Goal: Find specific page/section: Find specific page/section

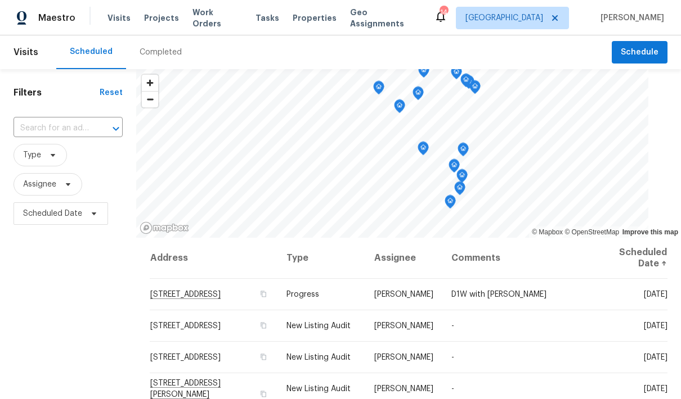
click at [306, 23] on span "Properties" at bounding box center [315, 17] width 44 height 11
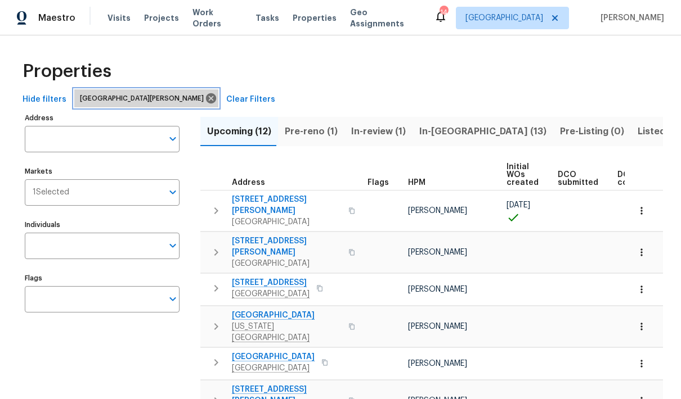
click at [206, 101] on icon at bounding box center [211, 98] width 10 height 10
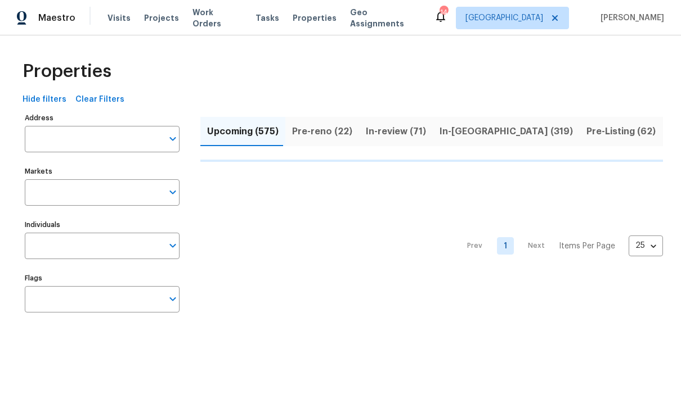
click at [172, 192] on icon "Open" at bounding box center [173, 193] width 14 height 14
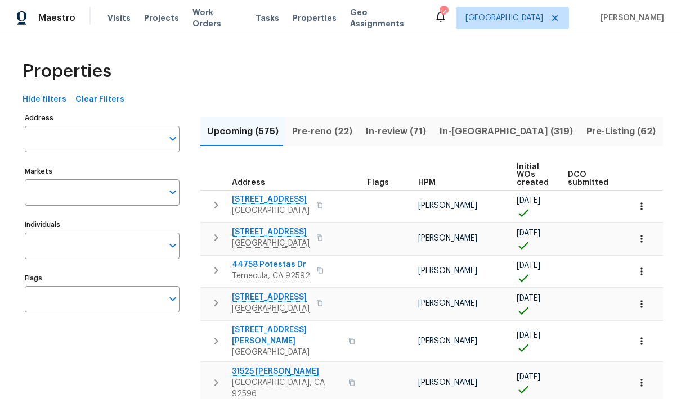
click at [169, 198] on icon "Open" at bounding box center [173, 193] width 14 height 14
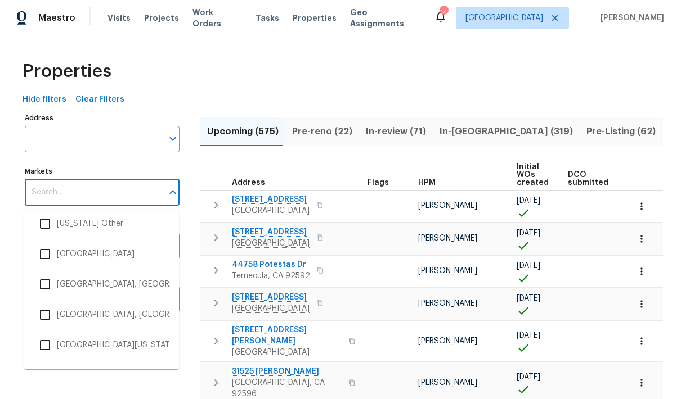
scroll to position [907, 0]
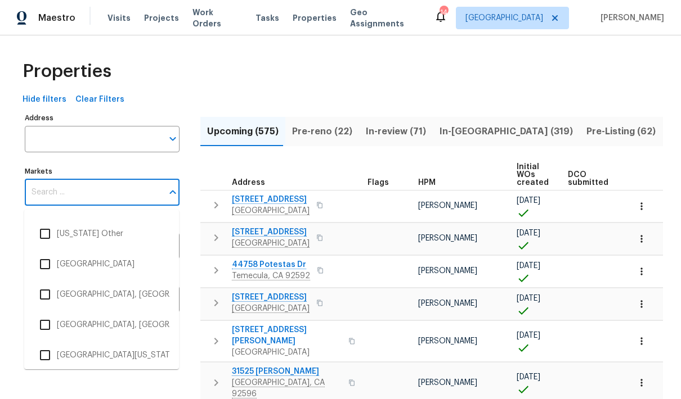
click at [51, 313] on input "checkbox" at bounding box center [45, 325] width 24 height 24
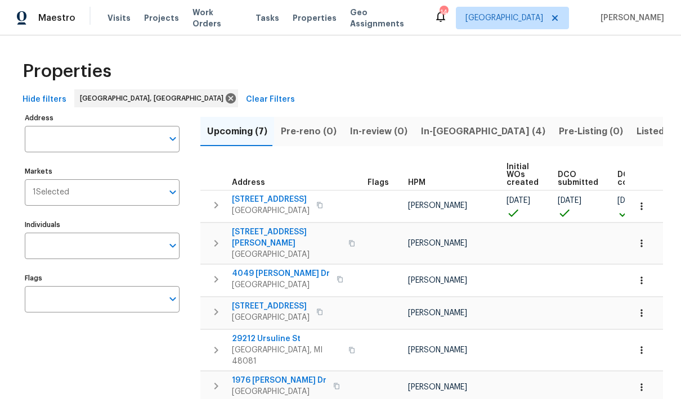
click at [86, 133] on input "Address" at bounding box center [94, 139] width 138 height 26
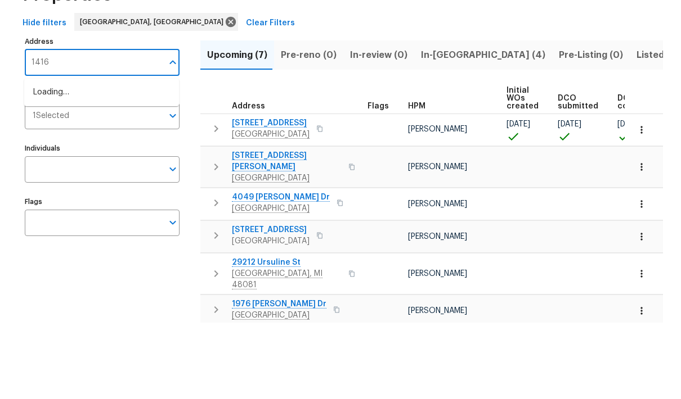
type input "14164"
click at [134, 160] on li "14164 Bainbridge St Livonia MI 48154" at bounding box center [101, 169] width 155 height 19
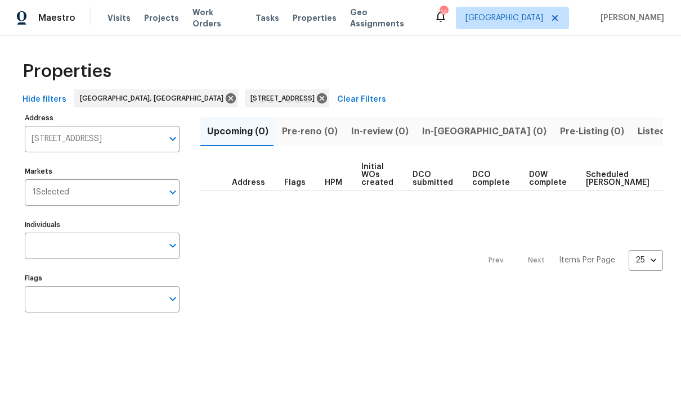
click at [637, 134] on span "Listed (1)" at bounding box center [657, 132] width 41 height 16
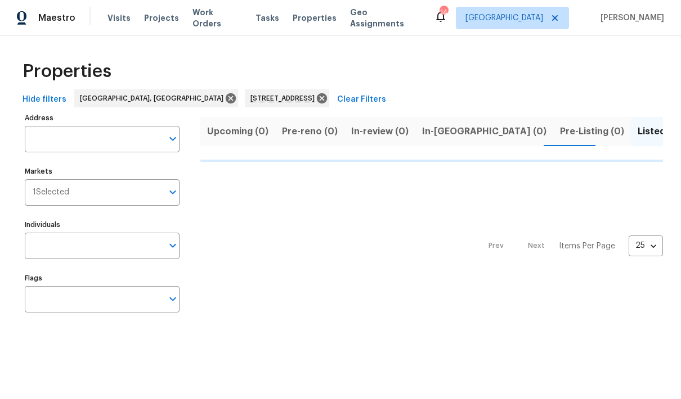
type input "14164 Bainbridge St Livonia MI 48154"
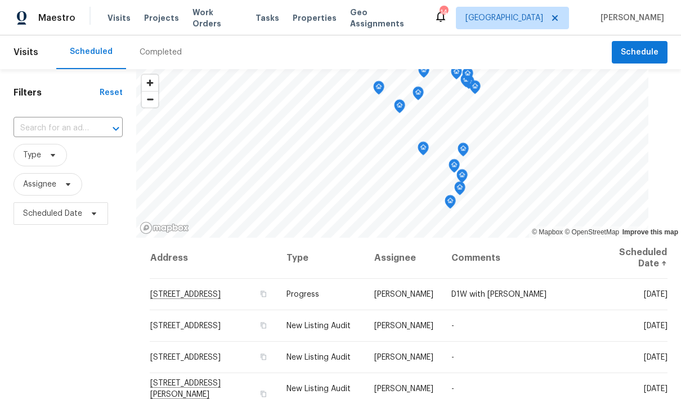
click at [316, 15] on span "Properties" at bounding box center [315, 17] width 44 height 11
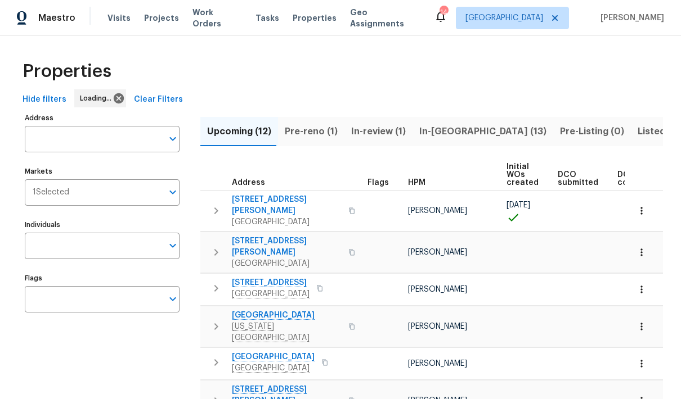
click at [173, 195] on icon "Open" at bounding box center [172, 193] width 6 height 4
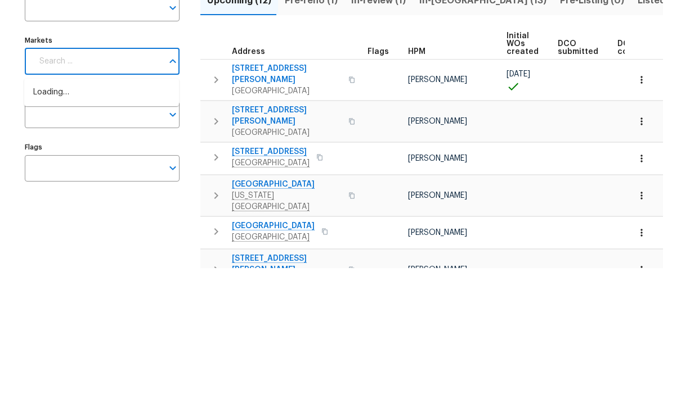
scroll to position [45, 0]
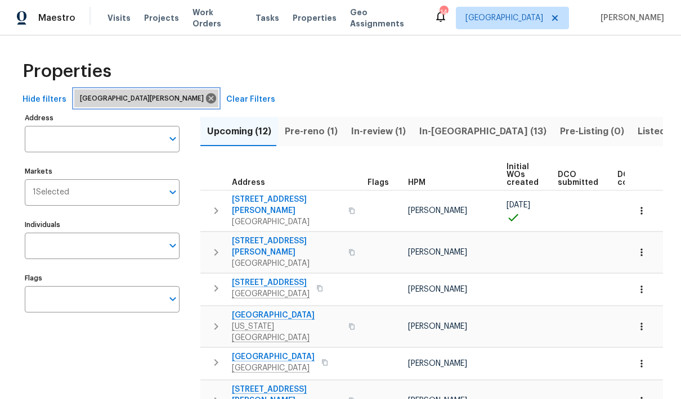
click at [205, 92] on icon at bounding box center [211, 98] width 12 height 12
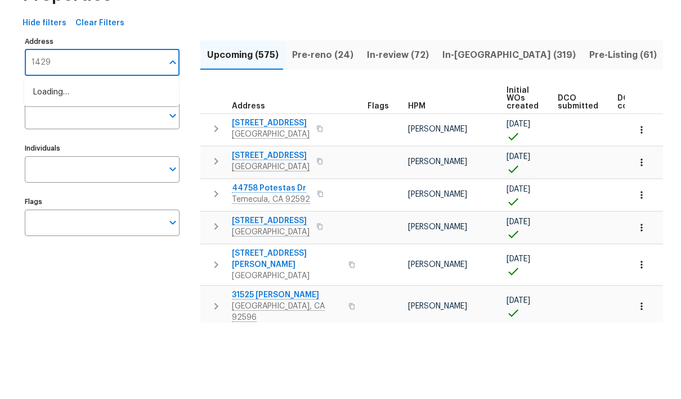
type input "14292"
click at [128, 160] on li "[STREET_ADDRESS][PERSON_NAME]" at bounding box center [101, 169] width 155 height 19
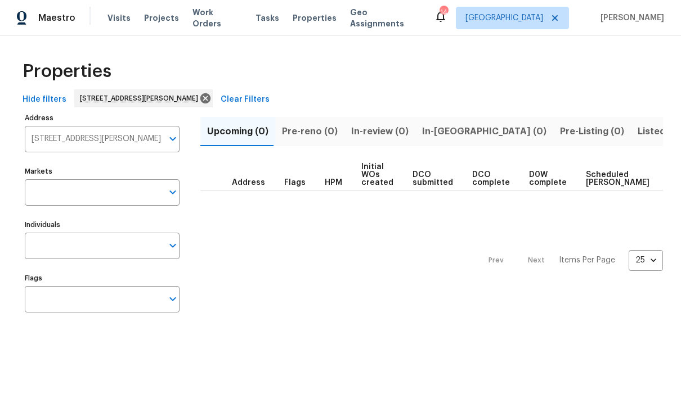
click at [637, 133] on span "Listed (1)" at bounding box center [657, 132] width 41 height 16
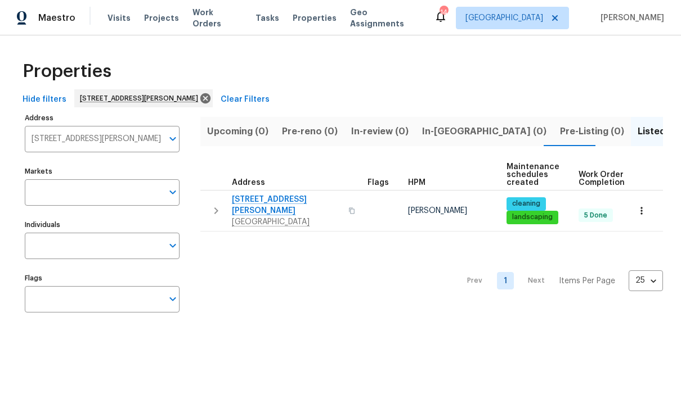
click at [275, 199] on span "[STREET_ADDRESS][PERSON_NAME]" at bounding box center [287, 205] width 110 height 23
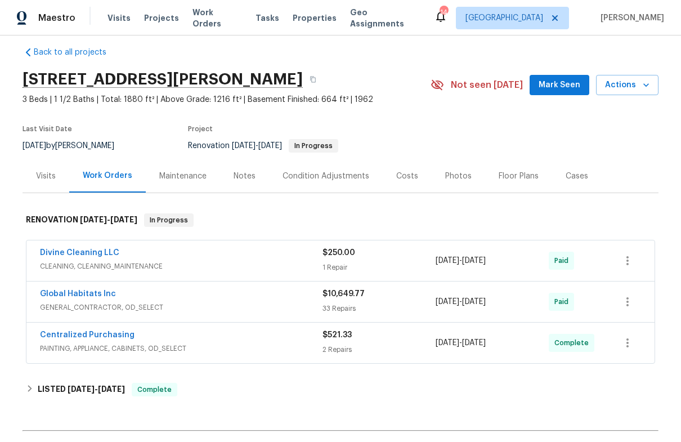
scroll to position [11, 0]
click at [349, 176] on div "Condition Adjustments" at bounding box center [325, 176] width 87 height 11
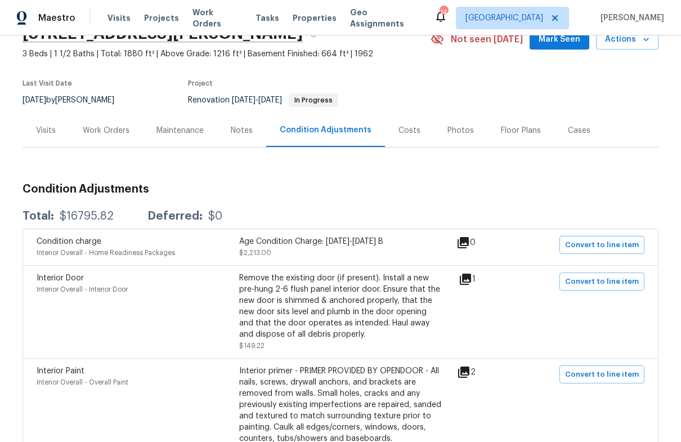
scroll to position [56, 0]
